Goal: Task Accomplishment & Management: Manage account settings

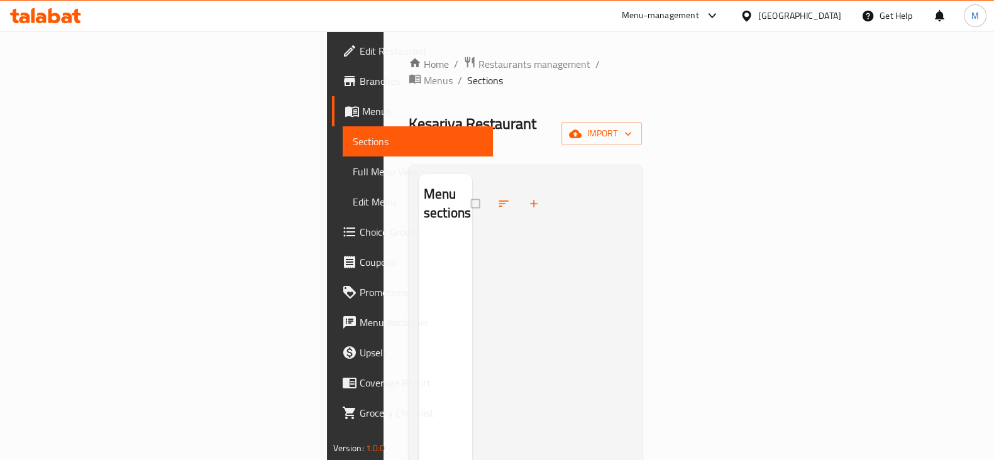
click at [471, 190] on div at bounding box center [510, 204] width 79 height 28
click at [419, 174] on div "Menu sections" at bounding box center [445, 204] width 53 height 60
click at [424, 185] on h2 "Menu sections" at bounding box center [447, 204] width 47 height 38
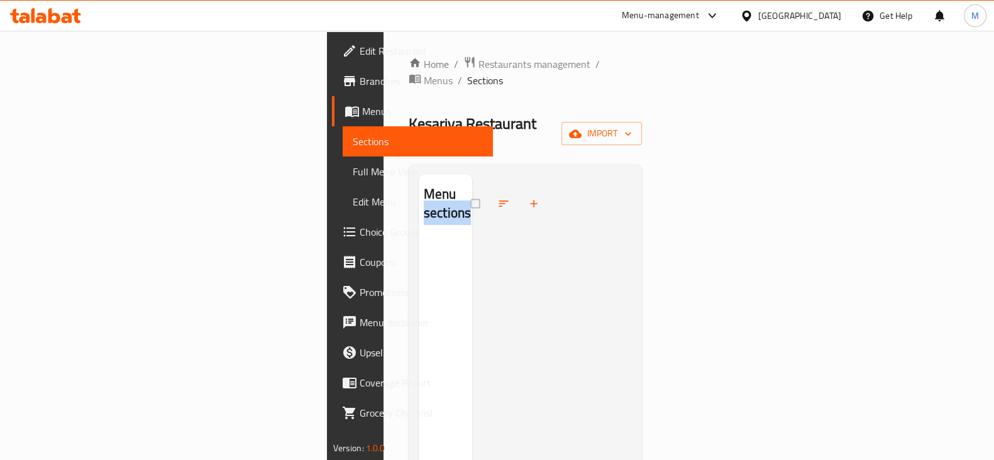
click at [424, 185] on h2 "Menu sections" at bounding box center [447, 204] width 47 height 38
click at [471, 190] on div at bounding box center [510, 204] width 79 height 28
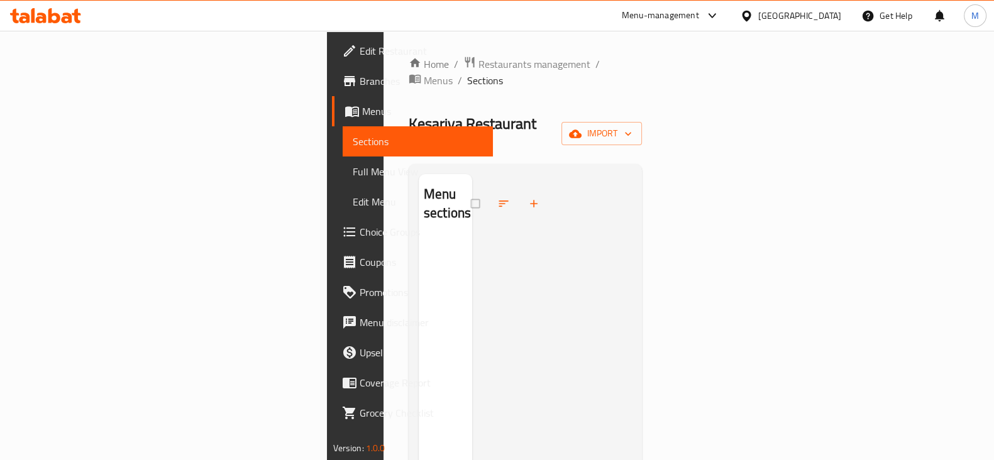
click at [471, 190] on div at bounding box center [510, 204] width 79 height 28
drag, startPoint x: 374, startPoint y: 167, endPoint x: 371, endPoint y: 153, distance: 14.2
click at [471, 190] on div at bounding box center [510, 204] width 79 height 28
drag, startPoint x: 371, startPoint y: 153, endPoint x: 359, endPoint y: 160, distance: 14.1
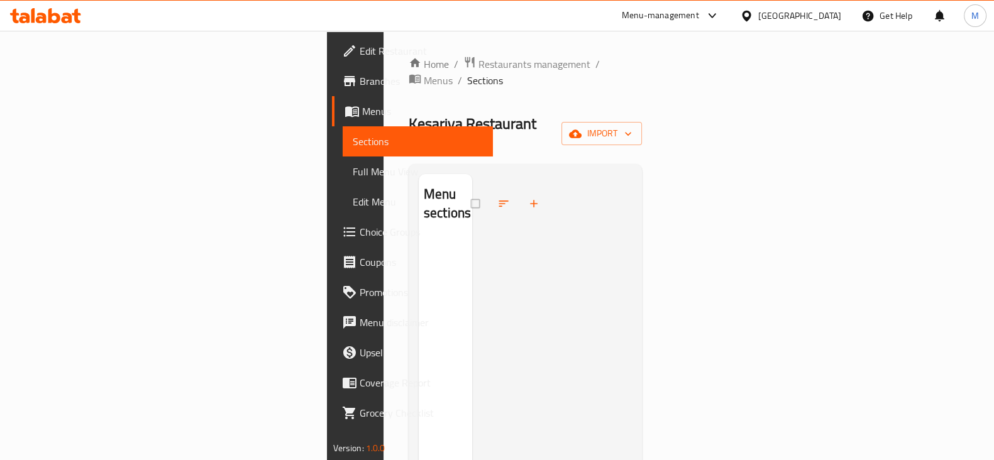
click at [471, 190] on div at bounding box center [510, 204] width 79 height 28
click at [472, 174] on div at bounding box center [552, 404] width 160 height 460
drag, startPoint x: 386, startPoint y: 152, endPoint x: 380, endPoint y: 140, distance: 13.0
click at [471, 190] on div at bounding box center [510, 204] width 79 height 28
click at [419, 174] on div "Menu sections" at bounding box center [445, 204] width 53 height 60
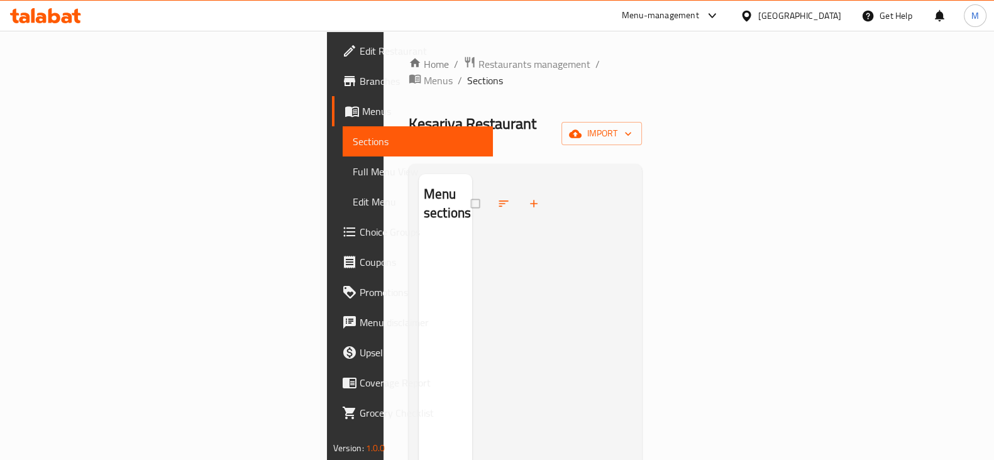
click at [471, 190] on div at bounding box center [510, 204] width 79 height 28
drag, startPoint x: 361, startPoint y: 165, endPoint x: 323, endPoint y: 160, distance: 38.8
click at [471, 190] on div at bounding box center [510, 204] width 79 height 28
click at [360, 237] on span "Choice Groups" at bounding box center [421, 232] width 123 height 15
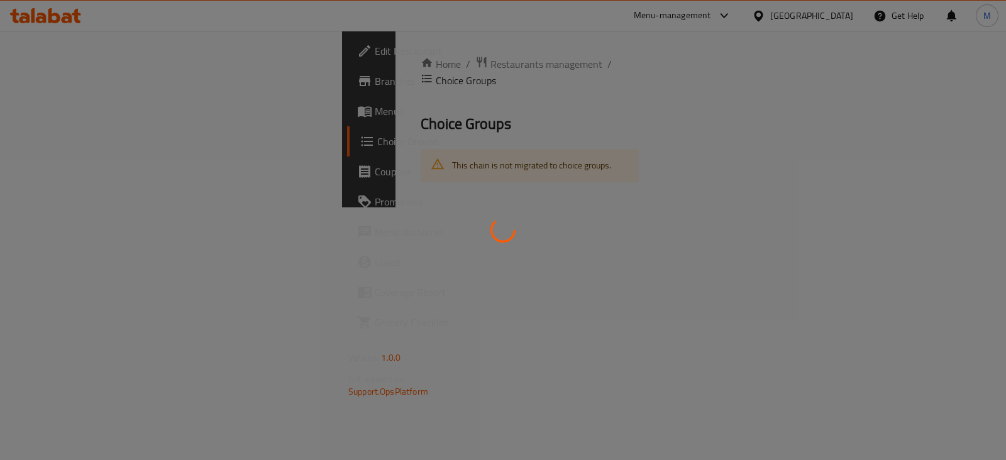
click at [179, 296] on div at bounding box center [503, 230] width 1006 height 460
drag, startPoint x: 384, startPoint y: 309, endPoint x: 660, endPoint y: 216, distance: 291.5
click at [518, 280] on div at bounding box center [503, 230] width 1006 height 460
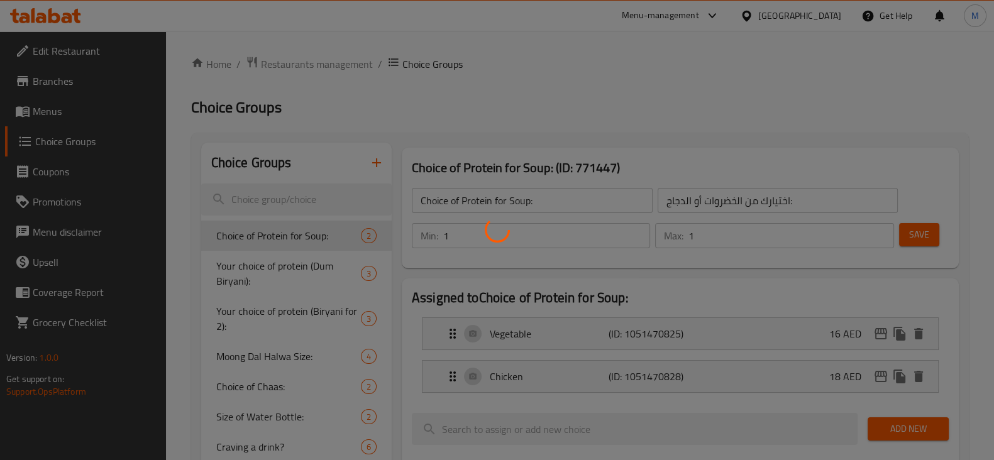
click at [570, 233] on div at bounding box center [497, 230] width 994 height 460
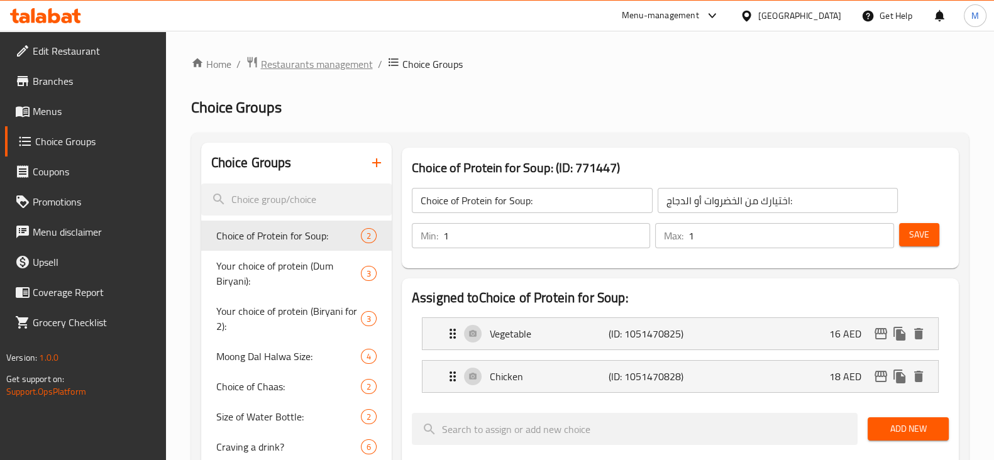
click at [336, 70] on span "Restaurants management" at bounding box center [317, 64] width 112 height 15
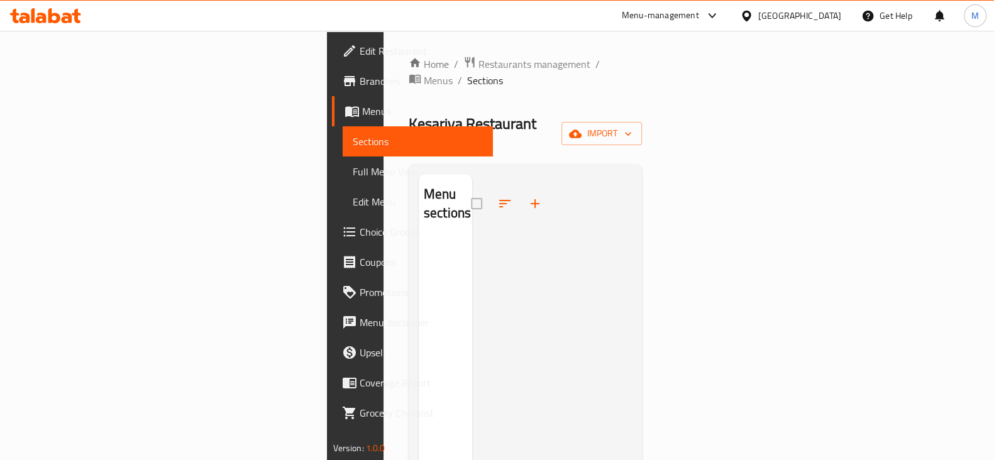
click at [471, 189] on div at bounding box center [510, 204] width 79 height 30
drag, startPoint x: 371, startPoint y: 153, endPoint x: 370, endPoint y: 159, distance: 6.4
click at [471, 189] on div at bounding box center [510, 204] width 79 height 30
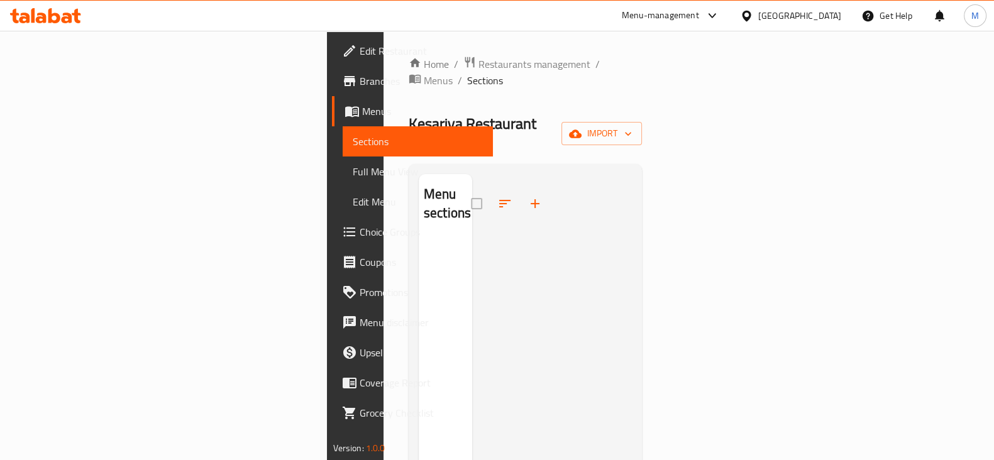
click at [471, 189] on div at bounding box center [510, 204] width 79 height 30
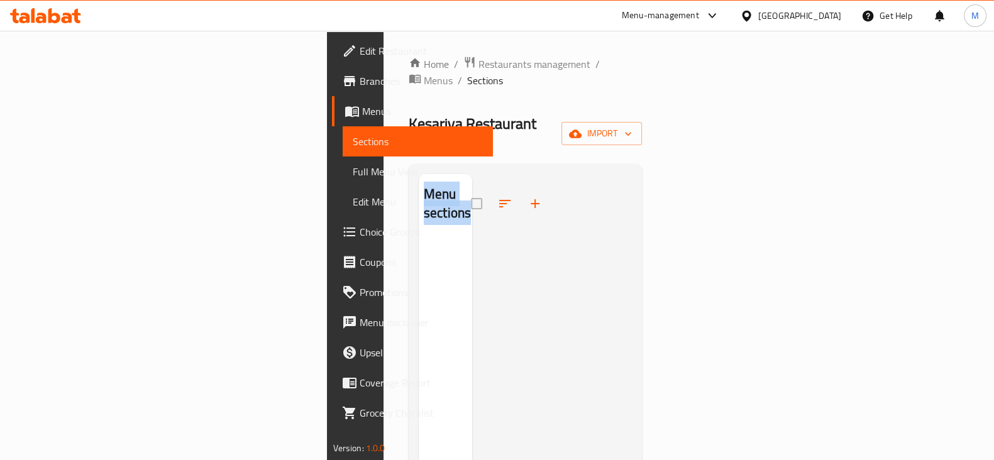
click at [471, 189] on div at bounding box center [510, 204] width 79 height 30
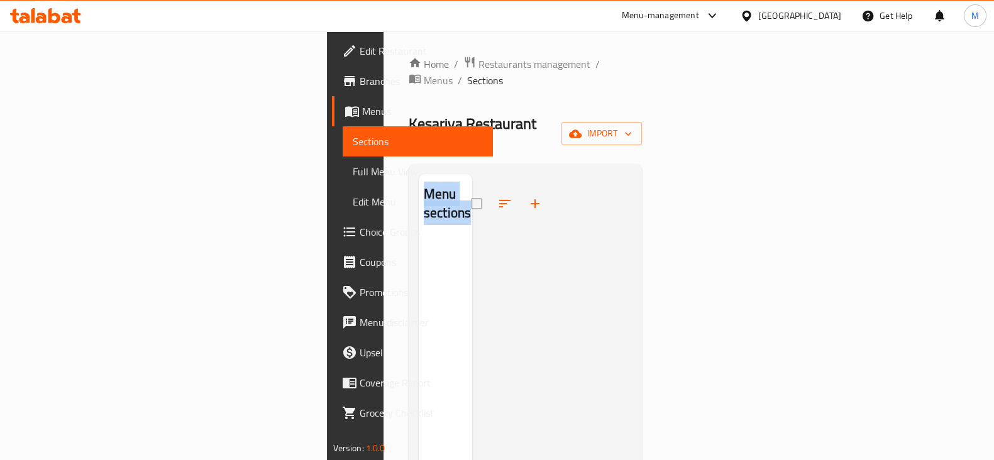
click at [471, 189] on div at bounding box center [510, 204] width 79 height 30
drag, startPoint x: 372, startPoint y: 165, endPoint x: 370, endPoint y: 171, distance: 6.6
click at [471, 189] on div at bounding box center [510, 204] width 79 height 30
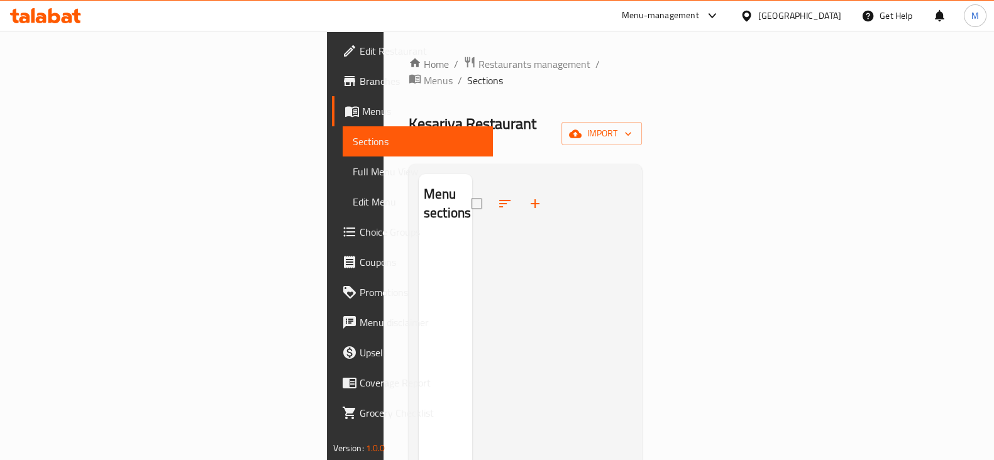
click at [471, 189] on div at bounding box center [510, 204] width 79 height 30
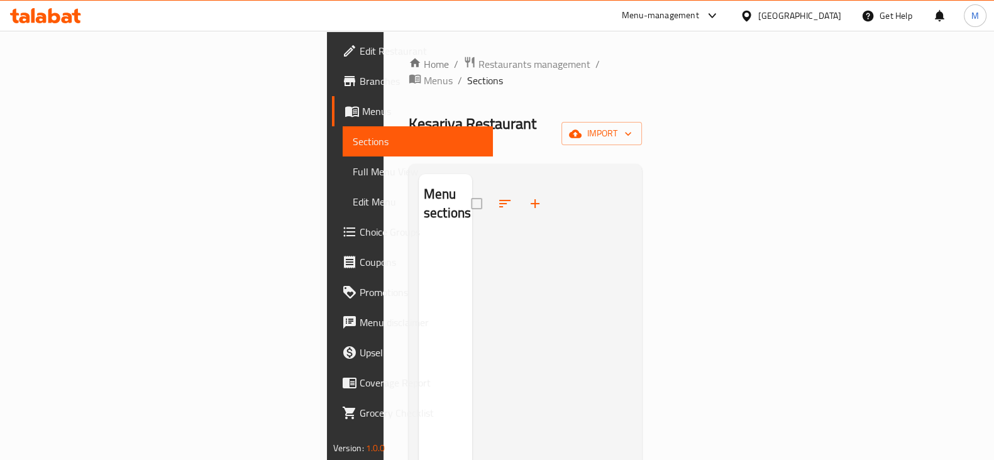
click at [471, 189] on div at bounding box center [510, 204] width 79 height 30
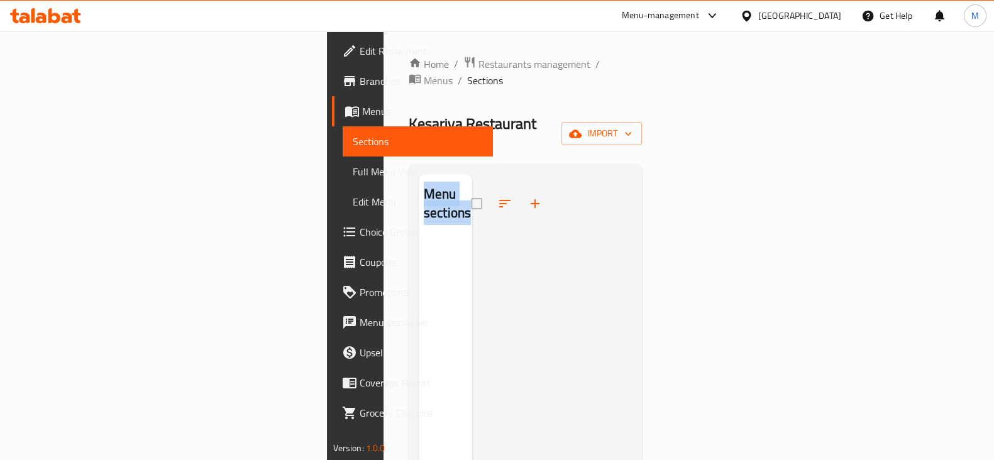
click at [471, 189] on div at bounding box center [510, 204] width 79 height 30
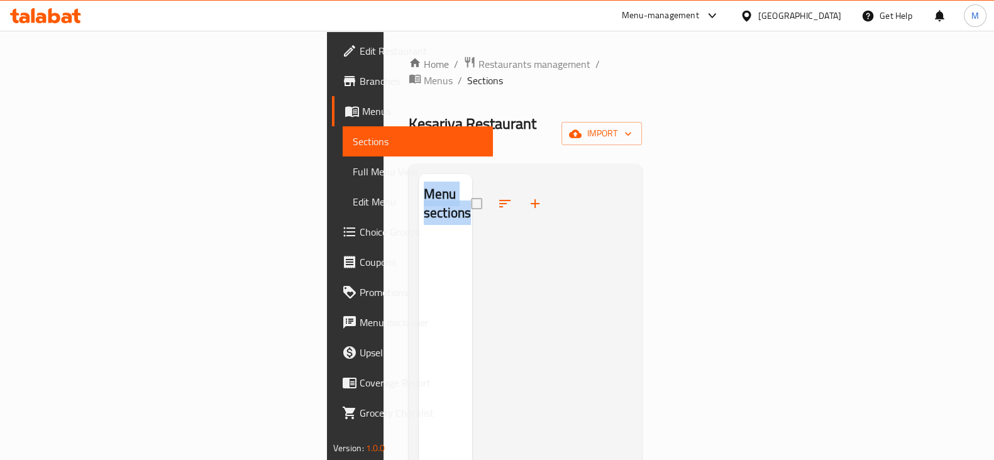
drag, startPoint x: 371, startPoint y: 167, endPoint x: 359, endPoint y: 187, distance: 23.4
click at [471, 189] on div at bounding box center [510, 204] width 79 height 30
